Goal: Use online tool/utility

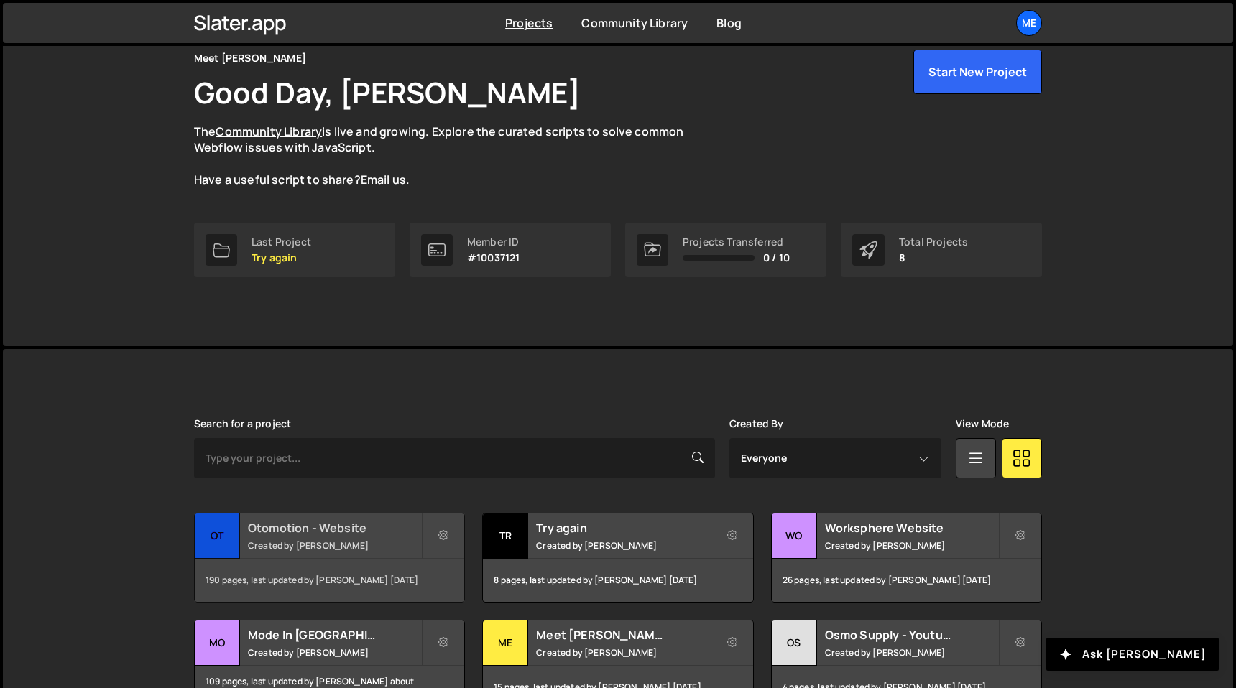
scroll to position [265, 0]
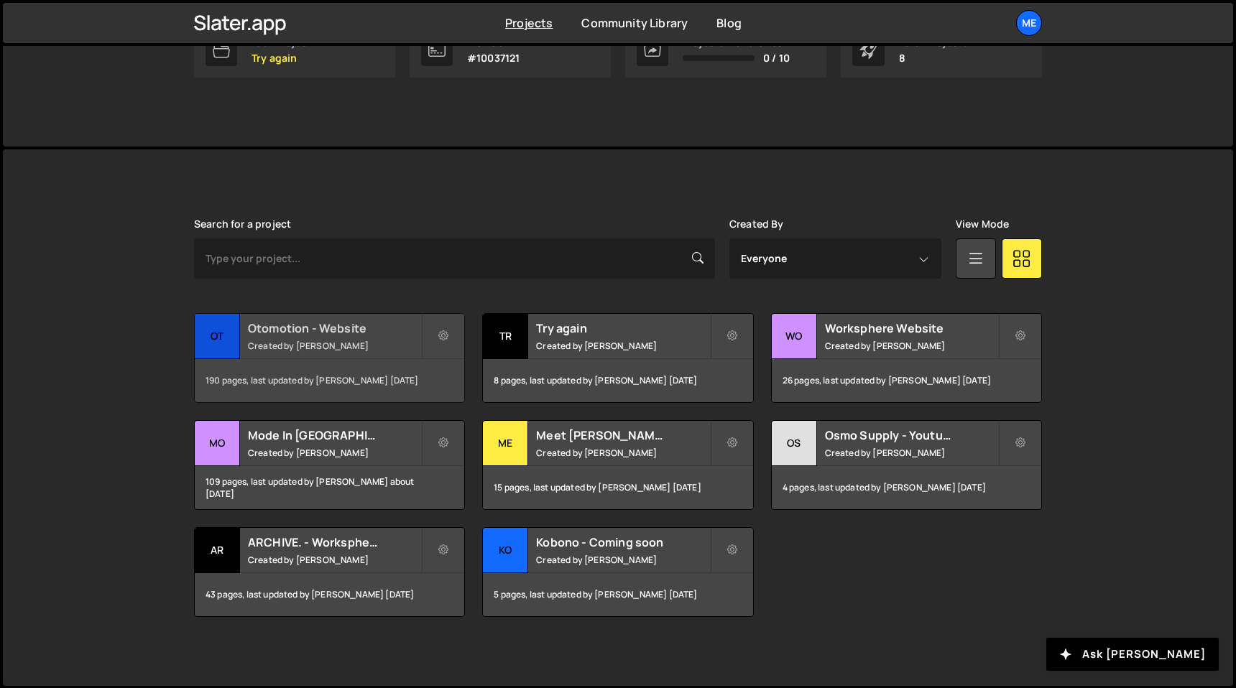
click at [306, 325] on h2 "Otomotion - Website" at bounding box center [334, 328] width 173 height 16
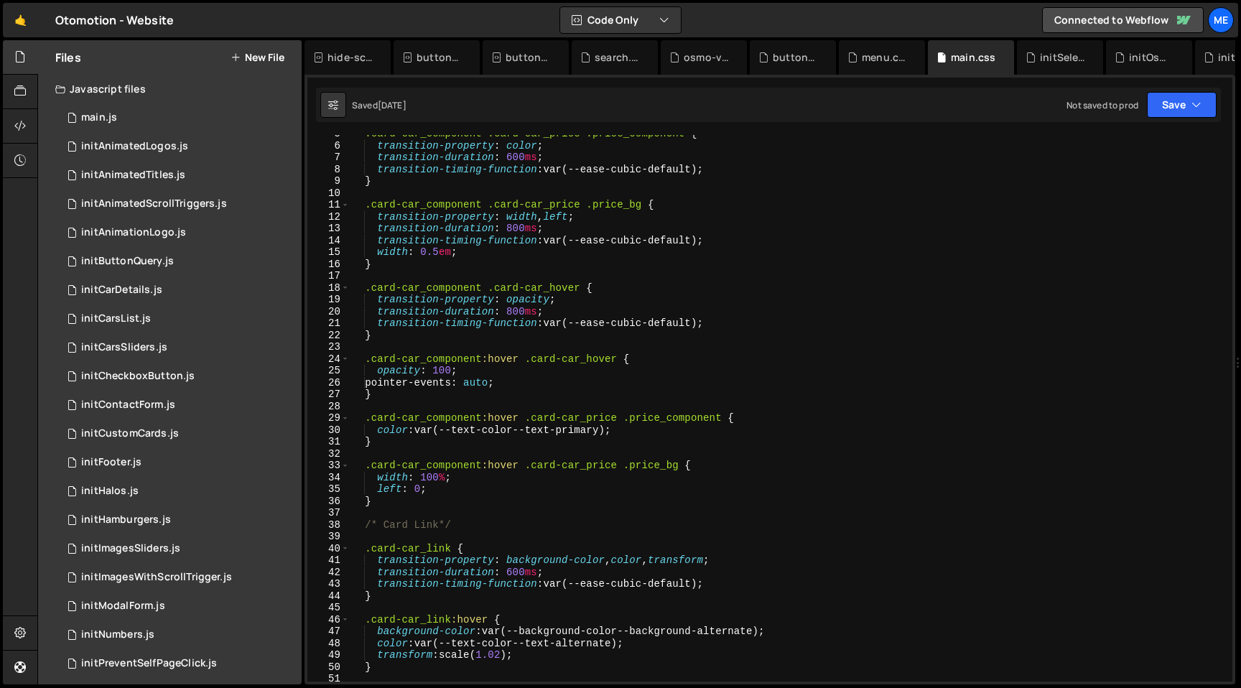
scroll to position [71, 0]
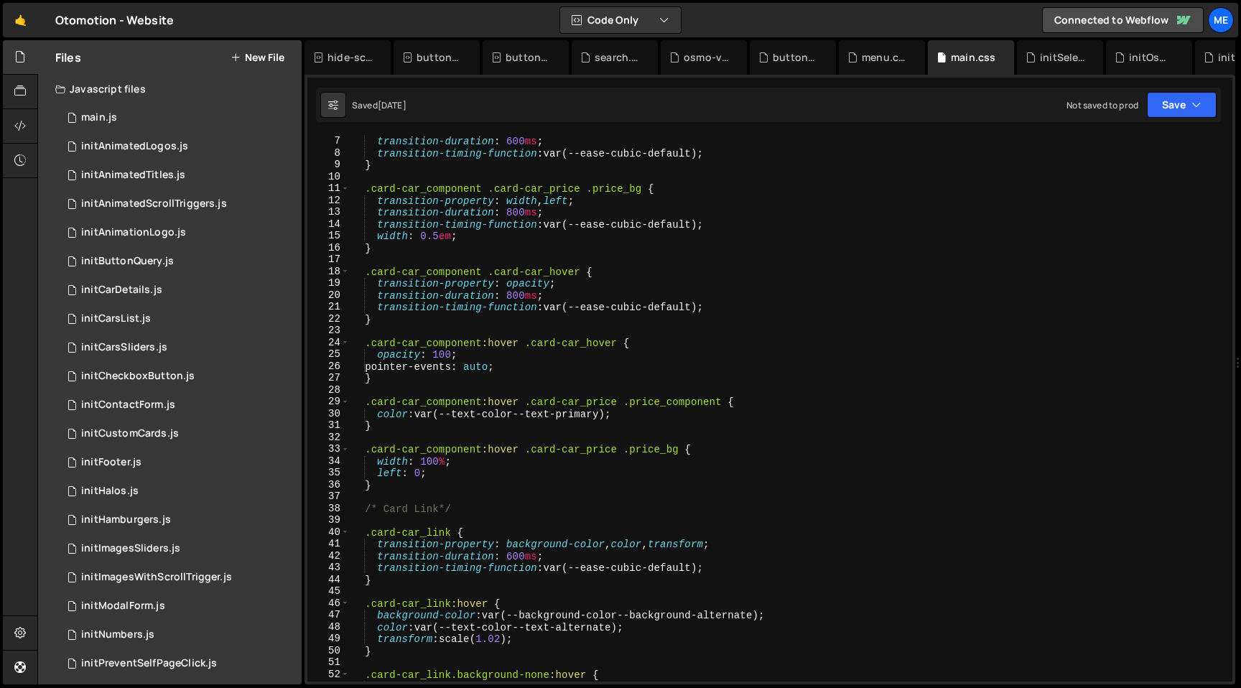
click at [376, 367] on div "transition-property : color ; transition-duration : 600 ms ; transition-timing-…" at bounding box center [788, 409] width 877 height 570
type textarea "pointer-events: auto;"
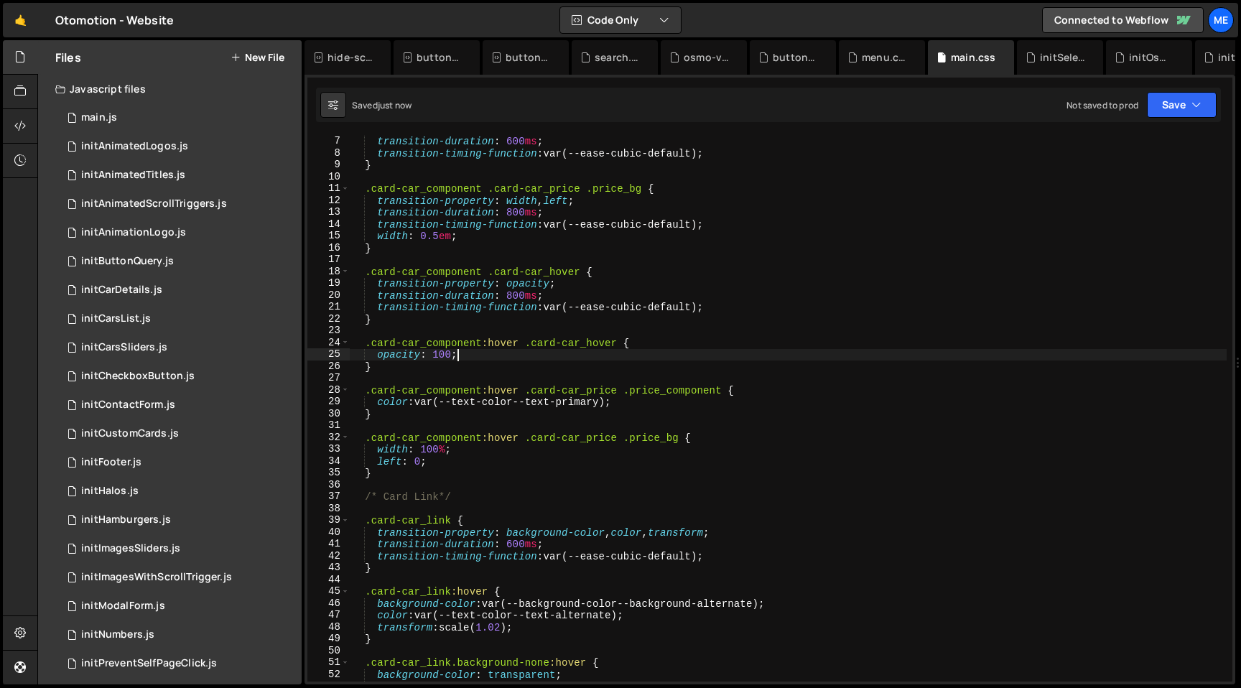
type textarea "opacity: 100;"
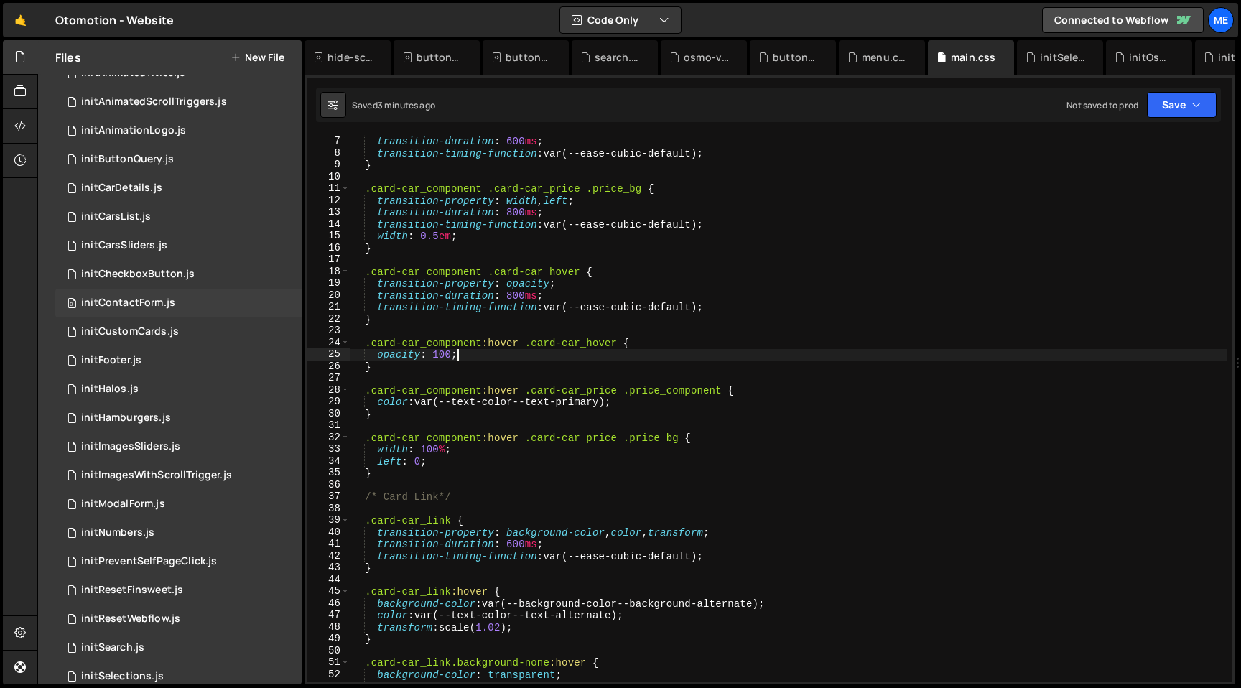
scroll to position [105, 0]
click at [154, 302] on div "initContactForm.js" at bounding box center [128, 300] width 94 height 13
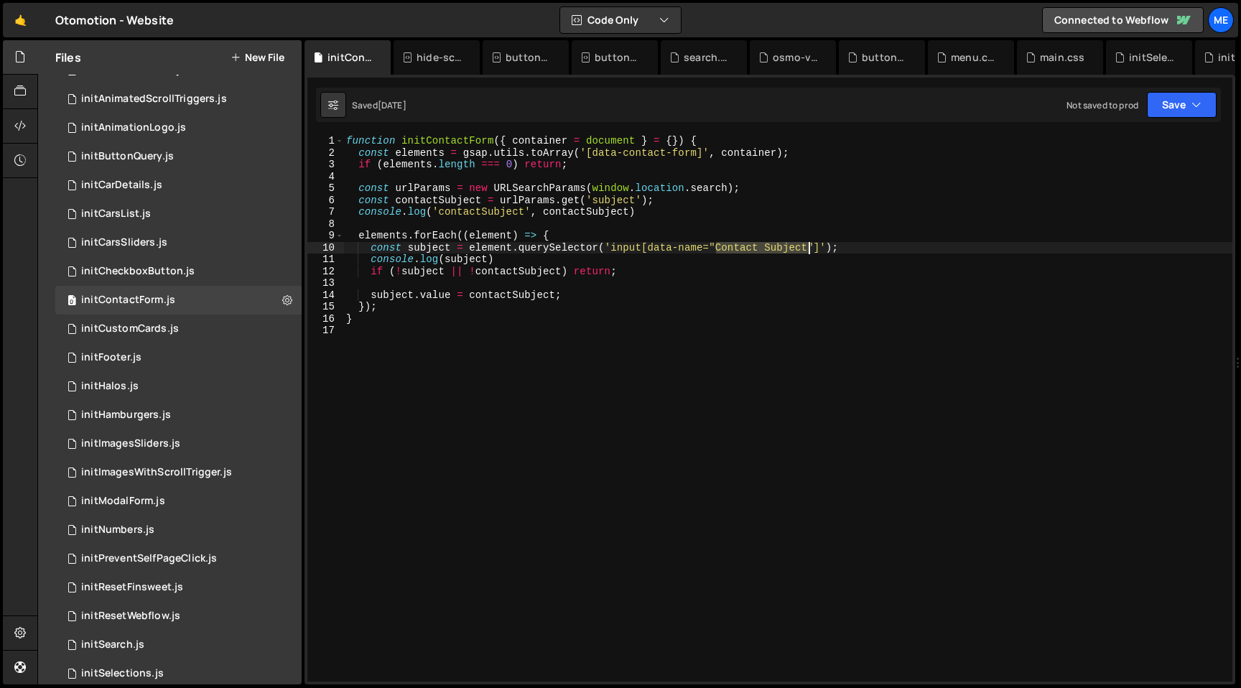
drag, startPoint x: 714, startPoint y: 247, endPoint x: 810, endPoint y: 246, distance: 95.5
click at [810, 246] on div "function initContactForm ( { container = document } = { }) { const elements = g…" at bounding box center [787, 420] width 889 height 570
paste textarea "Suje"
click at [680, 204] on div "function initContactForm ( { container = document } = { }) { const elements = g…" at bounding box center [787, 420] width 889 height 570
type textarea "console.log('contactSubject', contactSubject)"
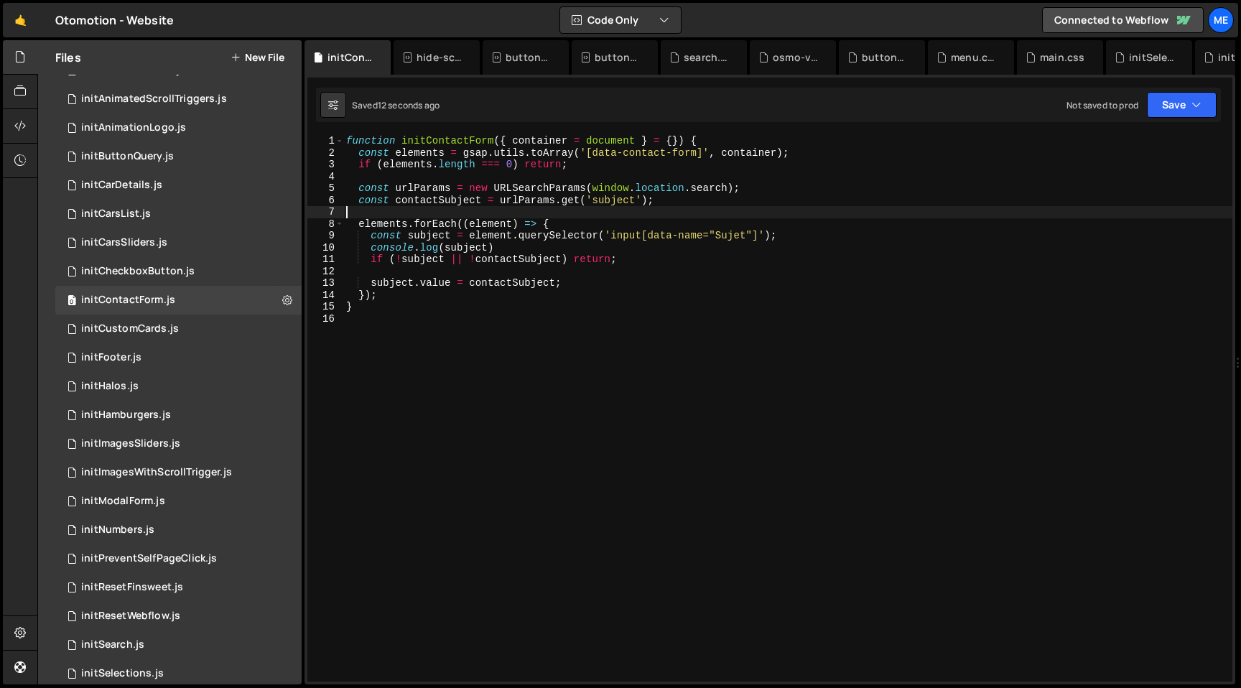
click at [814, 249] on div "function initContactForm ( { container = document } = { }) { const elements = g…" at bounding box center [787, 420] width 889 height 570
type textarea "console.log(subject)"
